Goal: Check status

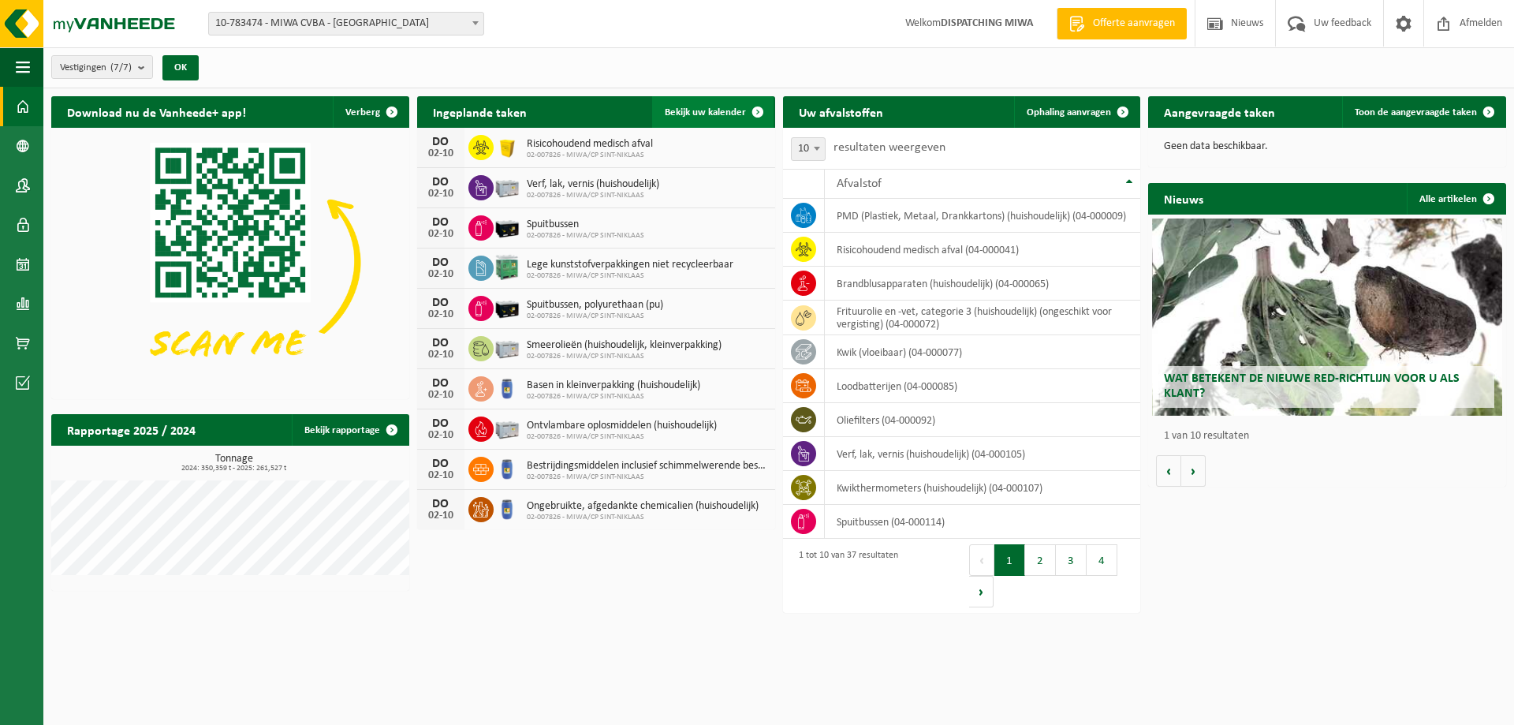
click at [716, 114] on span "Bekijk uw kalender" at bounding box center [705, 112] width 81 height 10
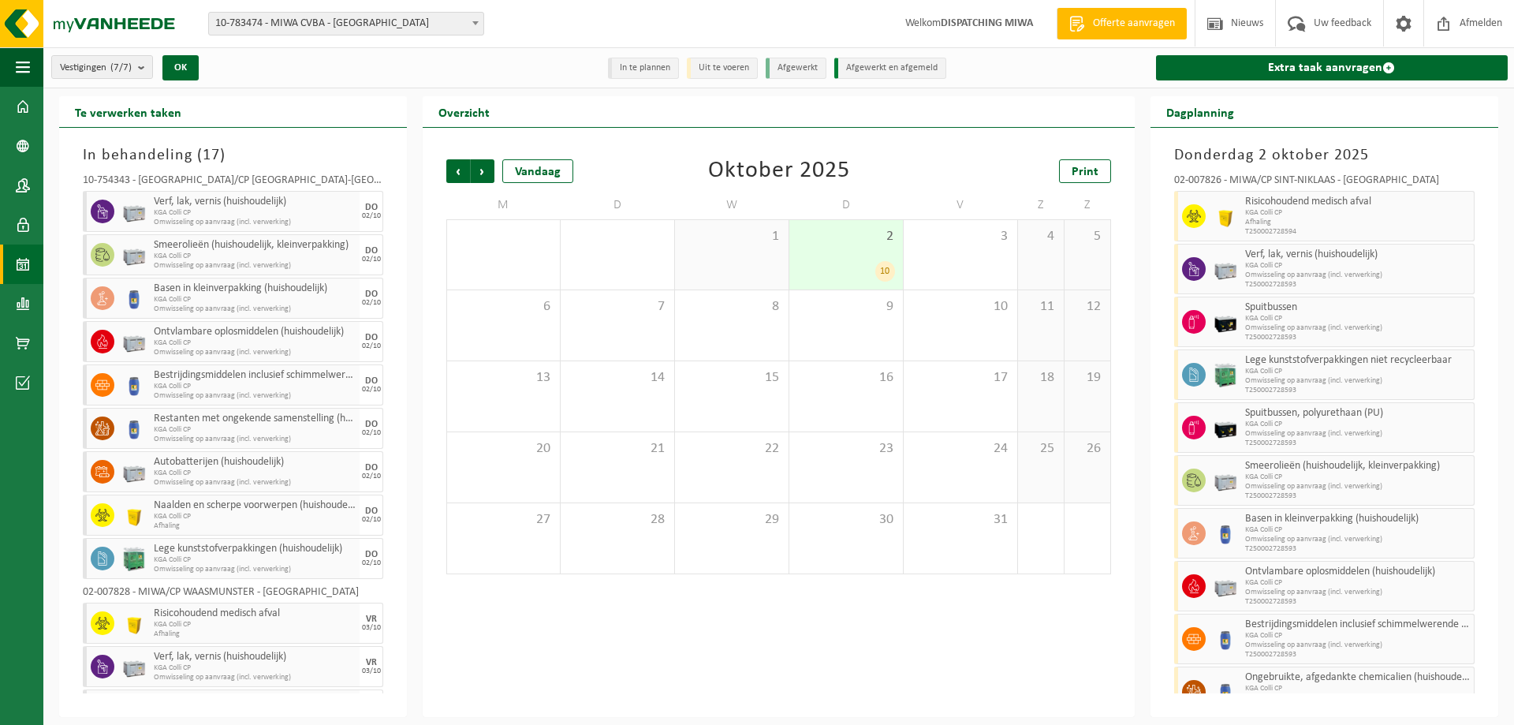
click at [471, 24] on span at bounding box center [476, 23] width 16 height 21
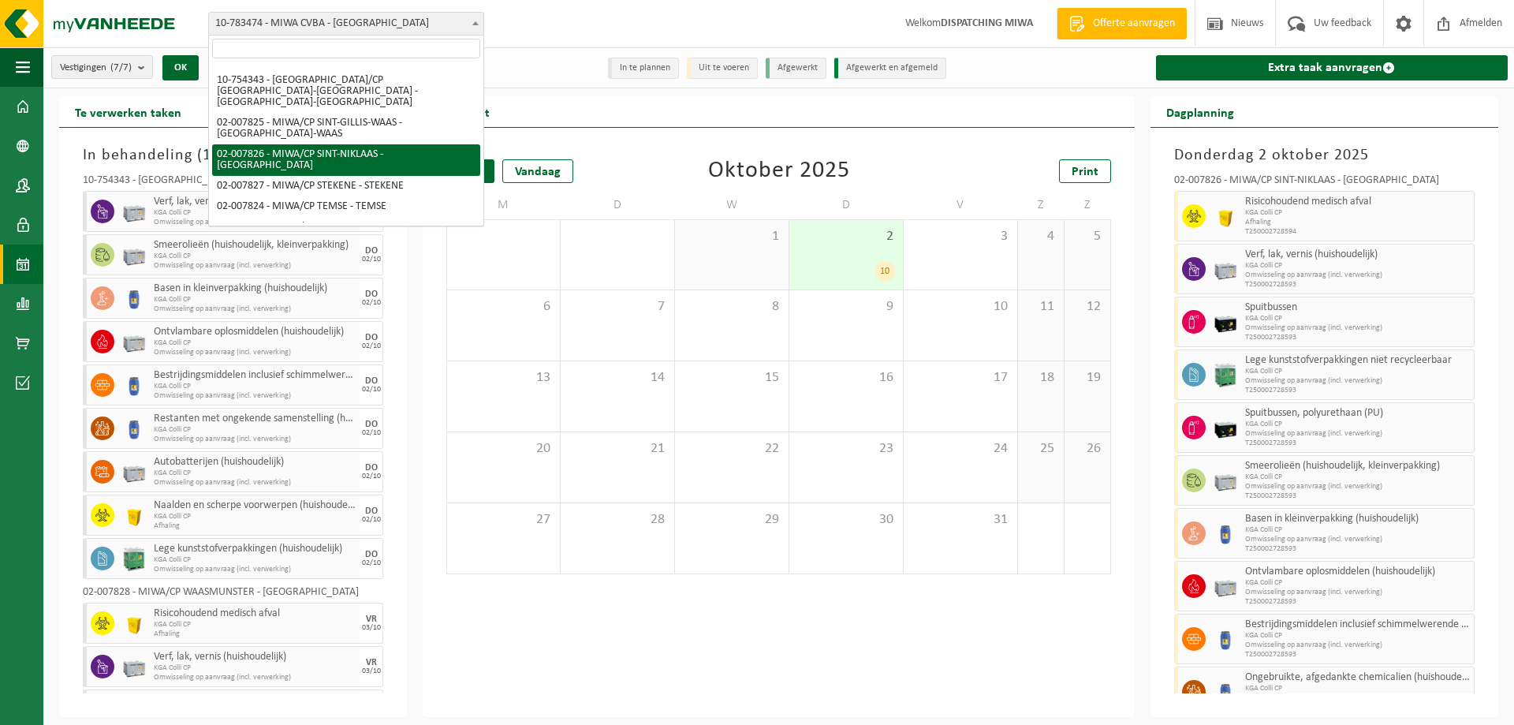
scroll to position [19, 0]
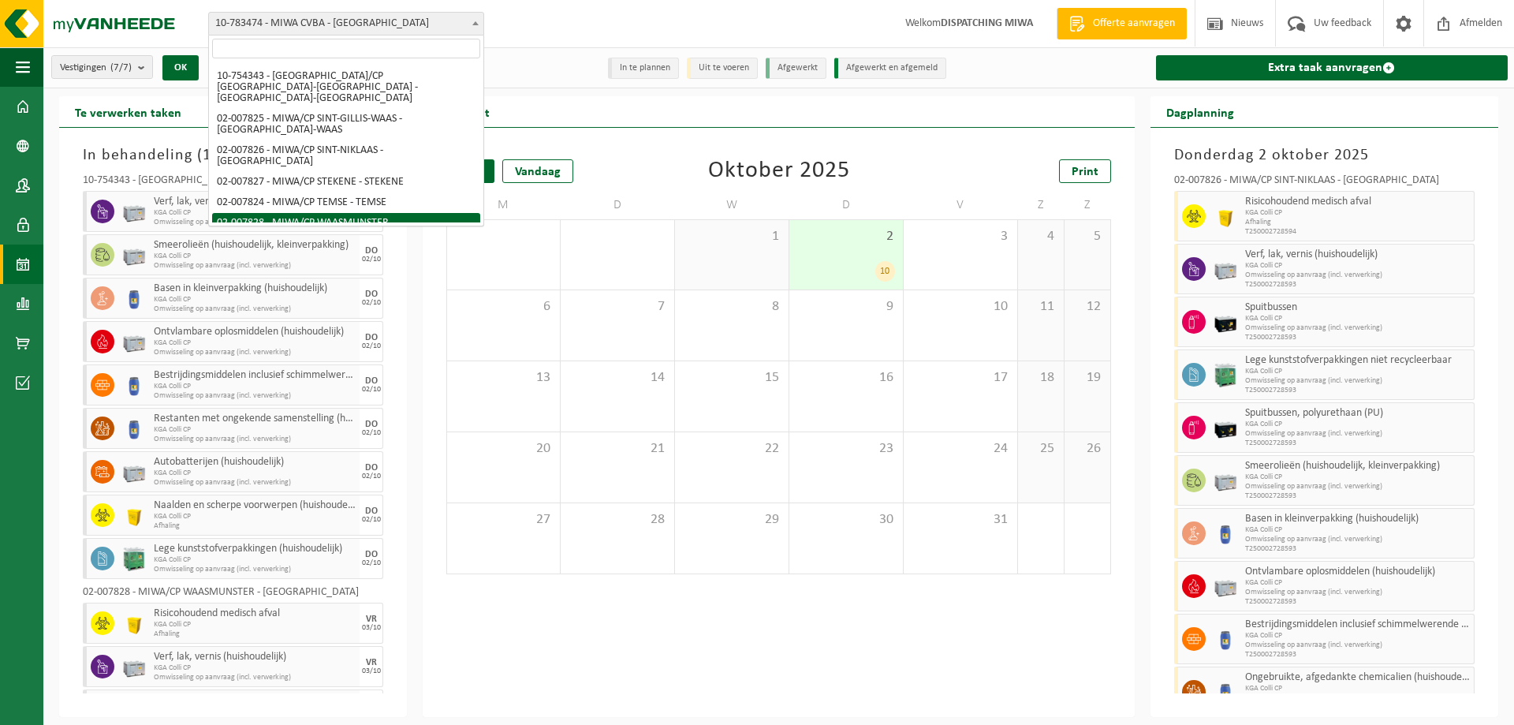
select select "27801"
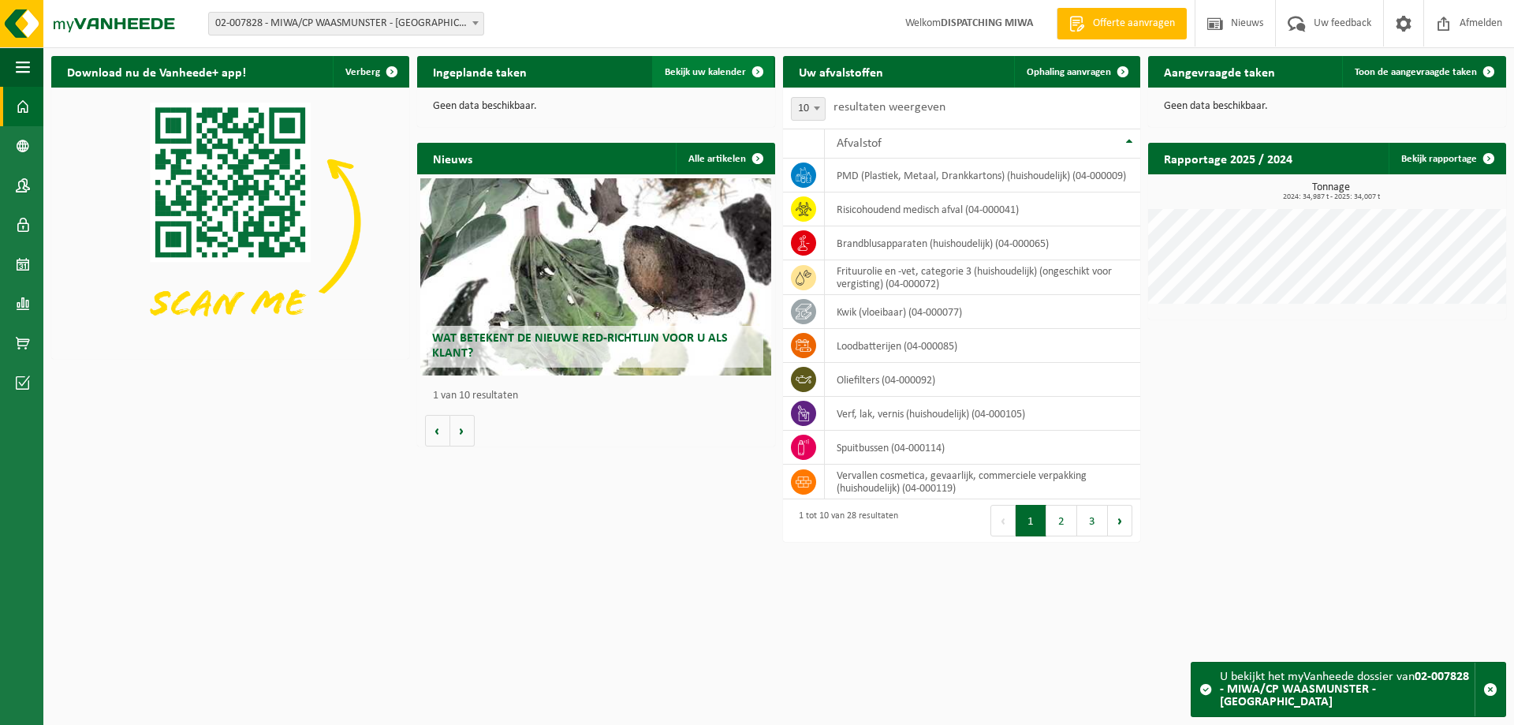
click at [709, 73] on span "Bekijk uw kalender" at bounding box center [705, 72] width 81 height 10
